Goal: Task Accomplishment & Management: Manage account settings

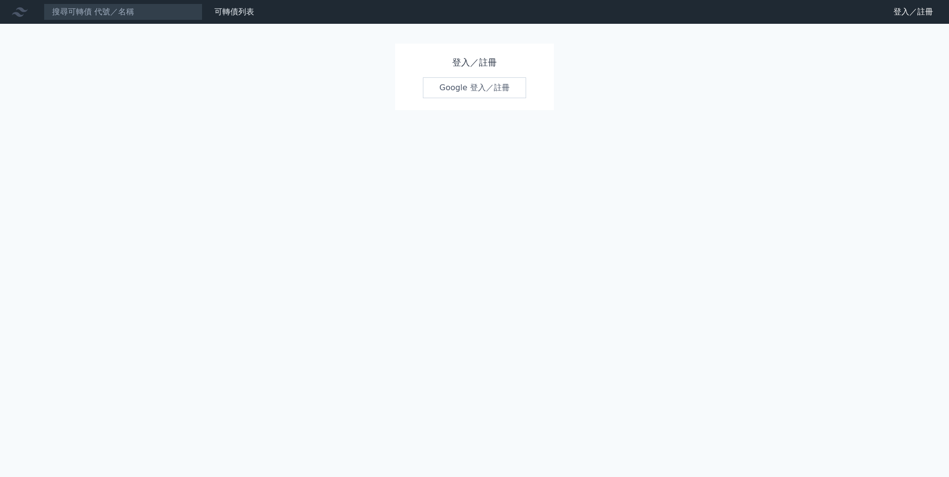
click at [449, 93] on link "Google 登入／註冊" at bounding box center [474, 87] width 103 height 21
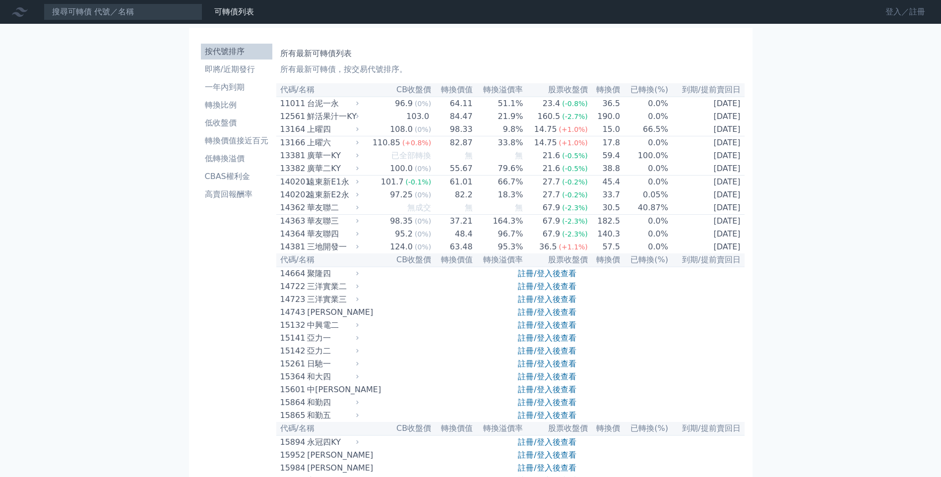
click at [898, 14] on link "登入／註冊" at bounding box center [906, 12] width 56 height 16
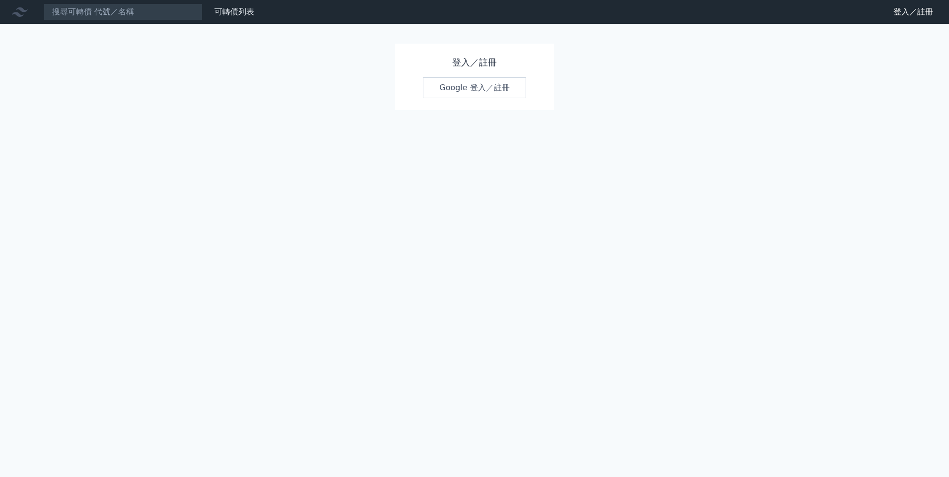
click at [455, 88] on link "Google 登入／註冊" at bounding box center [474, 87] width 103 height 21
